Goal: Use online tool/utility: Utilize a website feature to perform a specific function

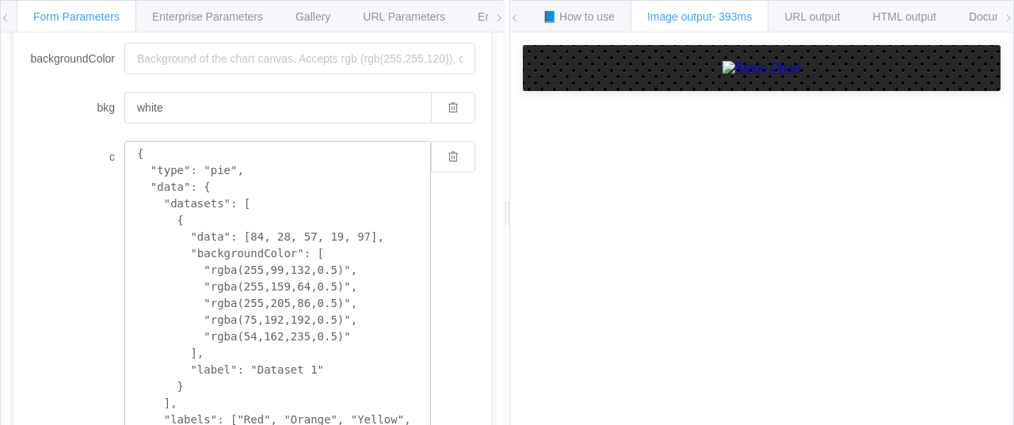
scroll to position [158, 0]
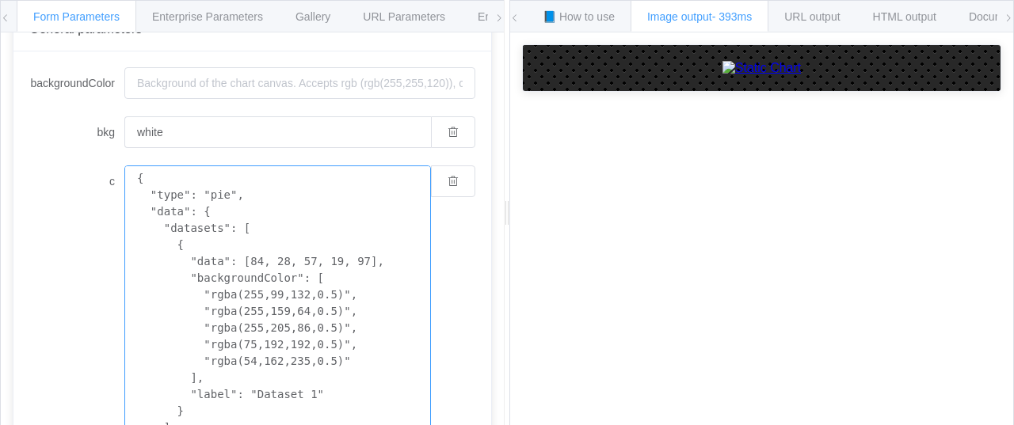
click at [242, 295] on textarea "{ "type": "pie", "data": { "datasets": [ { "data": [84, 28, 57, 19, 97], "backg…" at bounding box center [277, 336] width 307 height 341
click at [226, 134] on input "white" at bounding box center [277, 132] width 307 height 32
click at [258, 270] on textarea "{ "type": "pie", "data": { "datasets": [ { "data": [84, 28, 57, 19, 97], "backg…" at bounding box center [277, 336] width 307 height 341
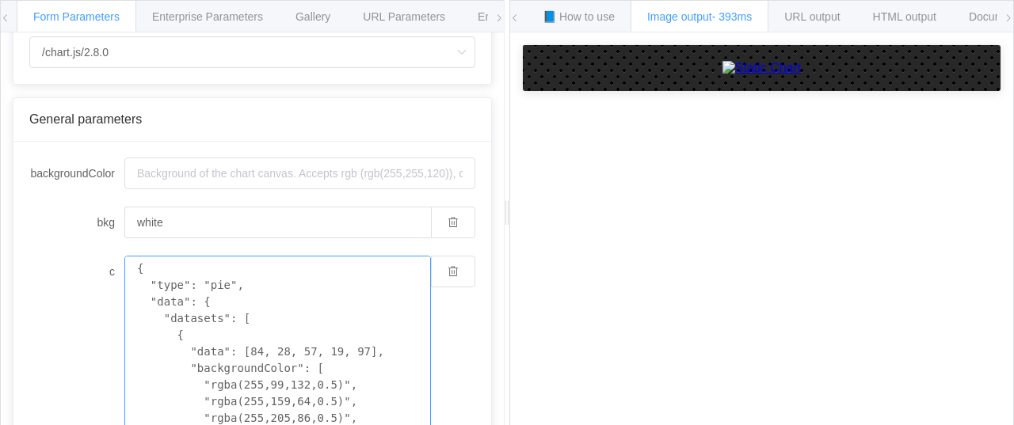
scroll to position [0, 0]
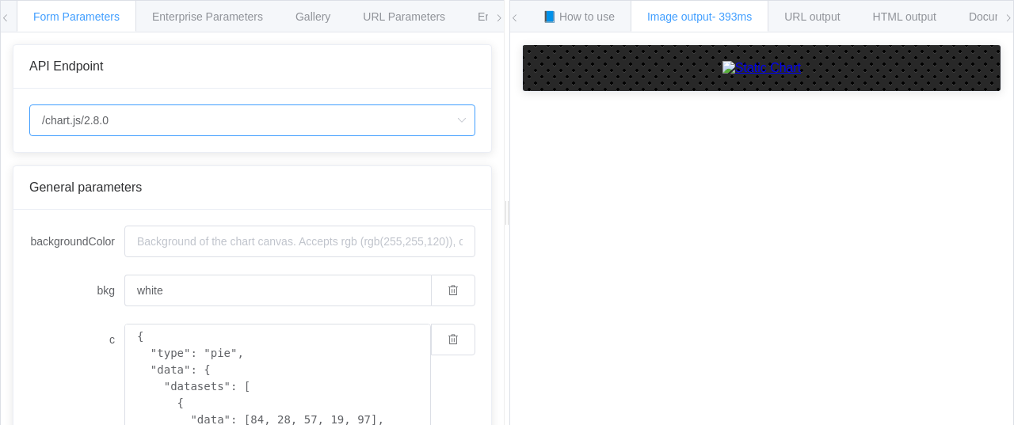
click at [174, 118] on input "/chart.js/2.8.0" at bounding box center [252, 121] width 446 height 32
click at [108, 152] on li "/chart" at bounding box center [251, 163] width 445 height 27
type input "/chart"
type input "20"
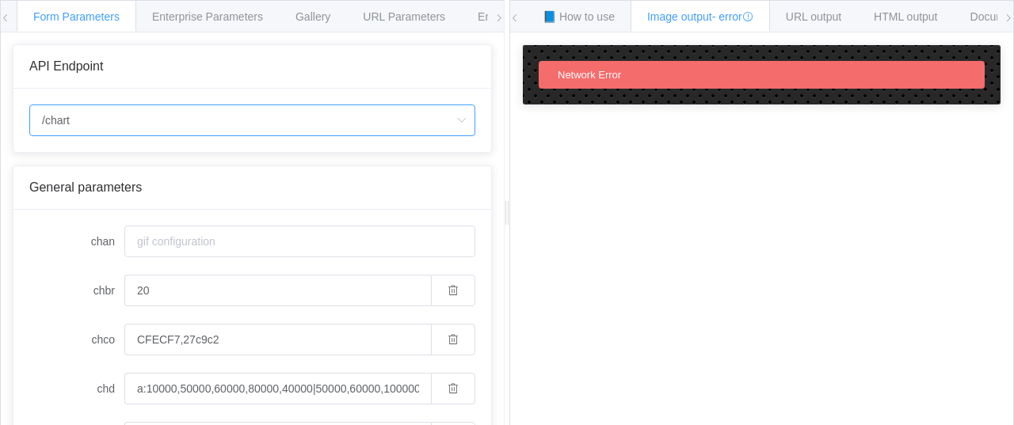
click at [108, 112] on input "/chart" at bounding box center [252, 121] width 446 height 32
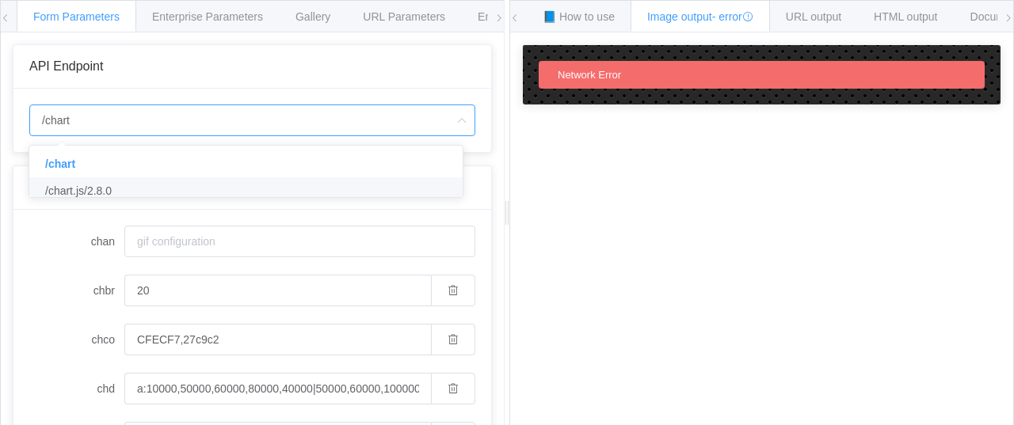
click at [90, 191] on span "/chart.js/2.8.0" at bounding box center [78, 191] width 67 height 13
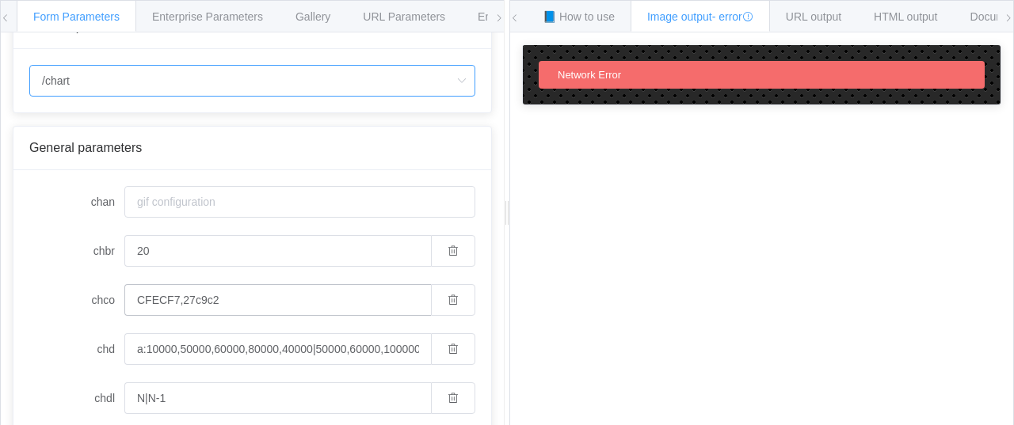
type input "/chart.js/2.8.0"
type input "white"
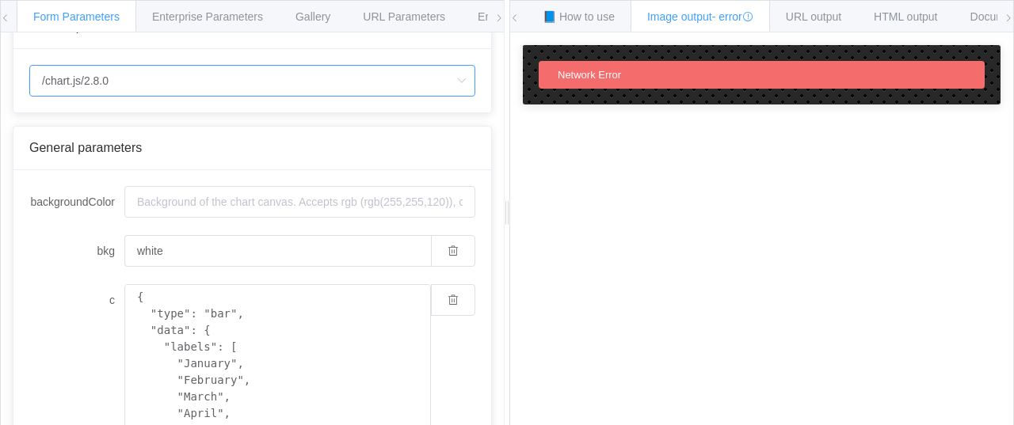
scroll to position [158, 0]
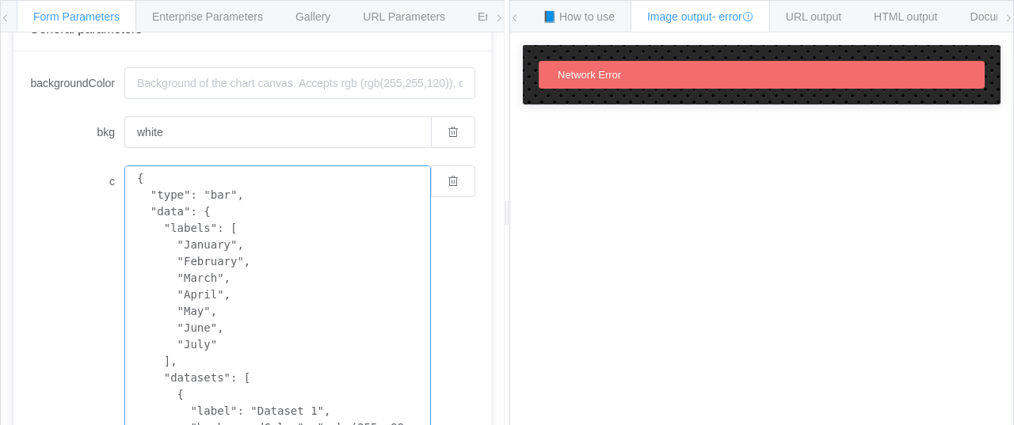
click at [227, 271] on textarea "{ "type": "bar", "data": { "labels": [ "January", "February", "March", "April",…" at bounding box center [277, 336] width 307 height 341
paste textarea "![Tool Count Comparison for Group Buy SEO Providers in [DATE]] { "type": "bar",…"
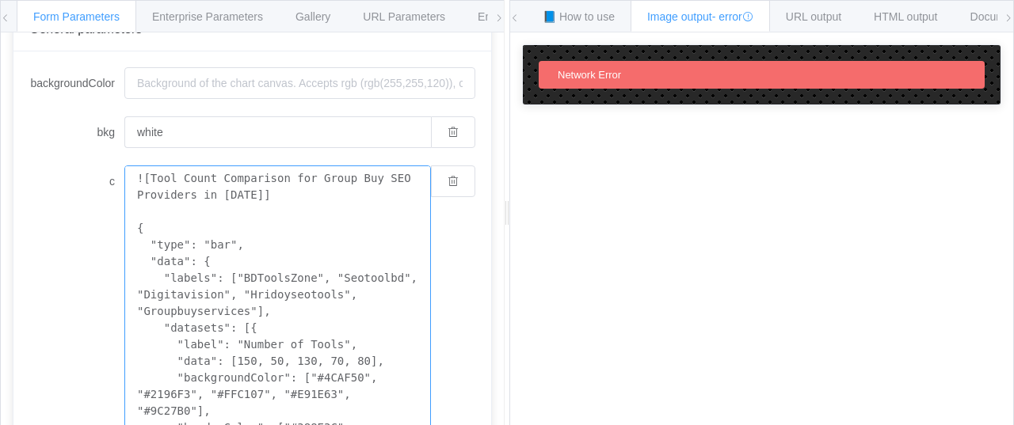
scroll to position [24, 0]
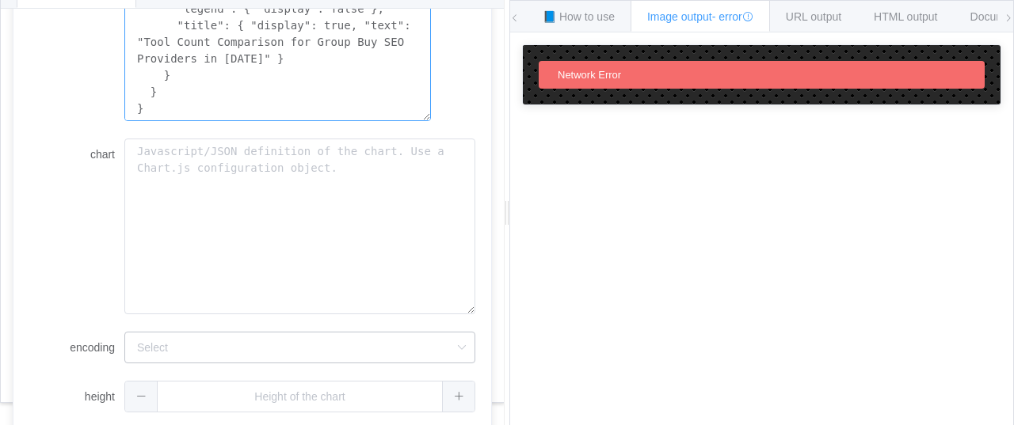
scroll to position [531, 0]
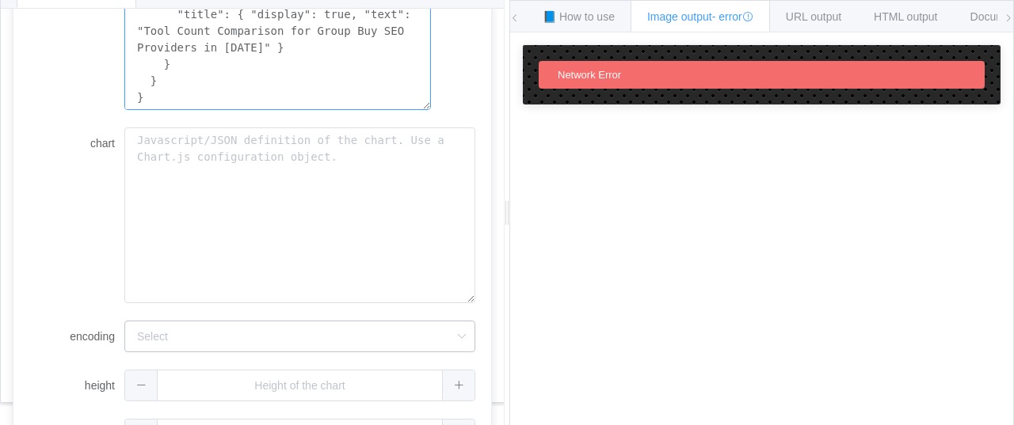
type textarea "![Tool Count Comparison for Group Buy SEO Providers in [DATE]] { "type": "bar",…"
click at [318, 333] on input "encoding" at bounding box center [299, 337] width 351 height 32
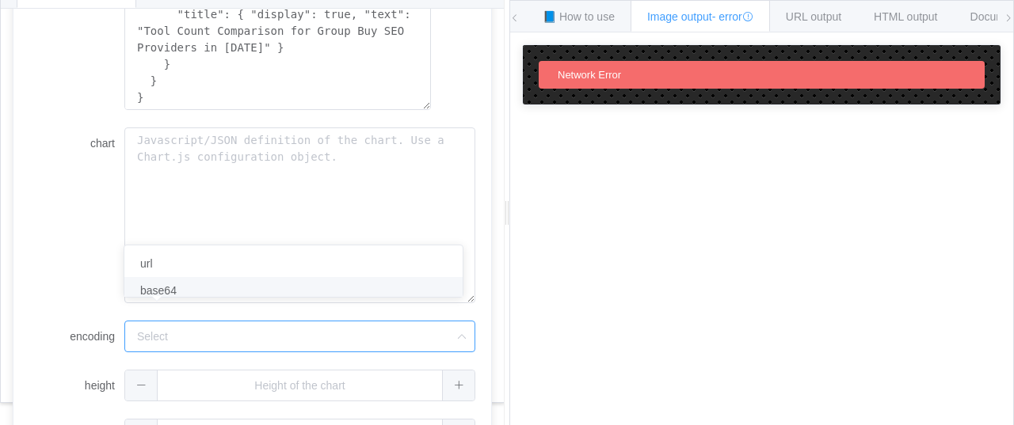
click at [195, 294] on li "base64" at bounding box center [299, 290] width 350 height 27
type input "base64"
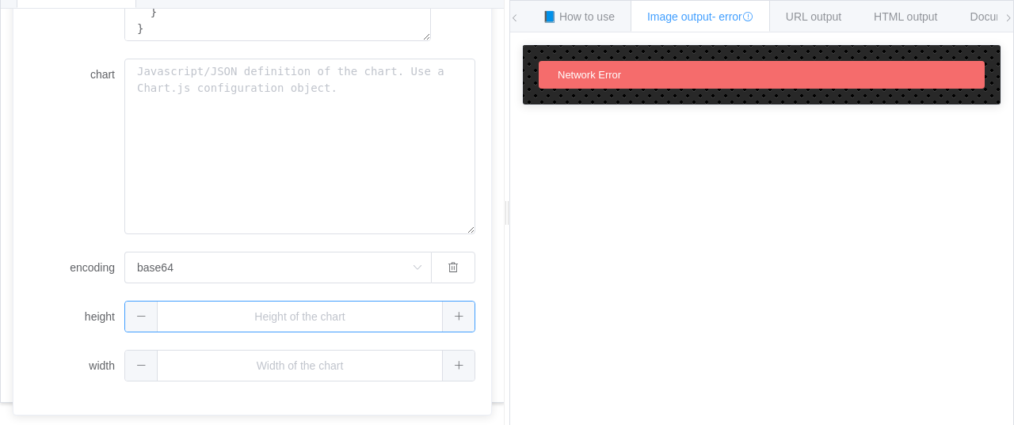
click at [229, 316] on input "text" at bounding box center [299, 317] width 351 height 32
